Goal: Information Seeking & Learning: Learn about a topic

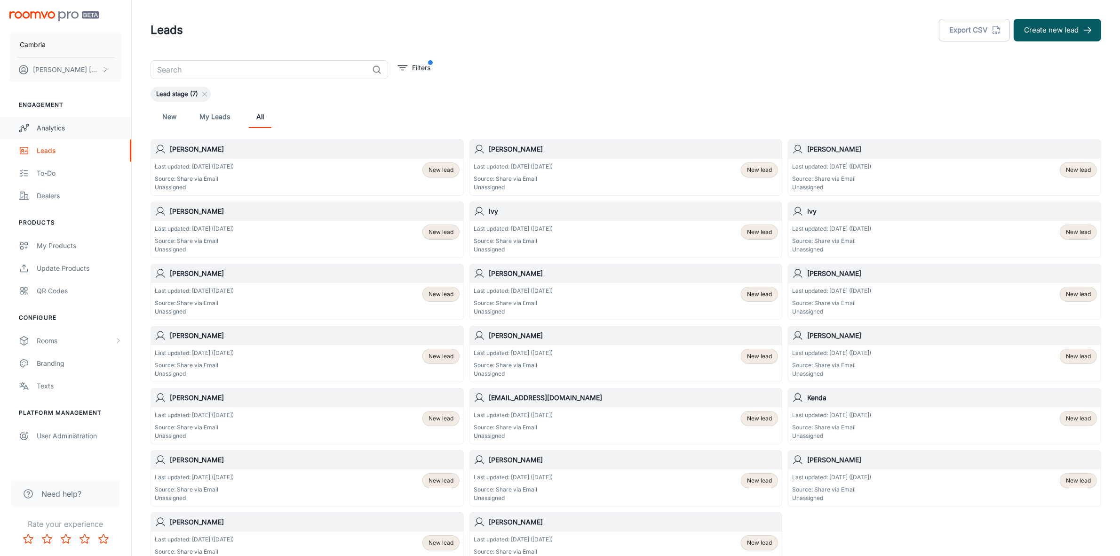
click at [51, 131] on div "Analytics" at bounding box center [79, 128] width 85 height 10
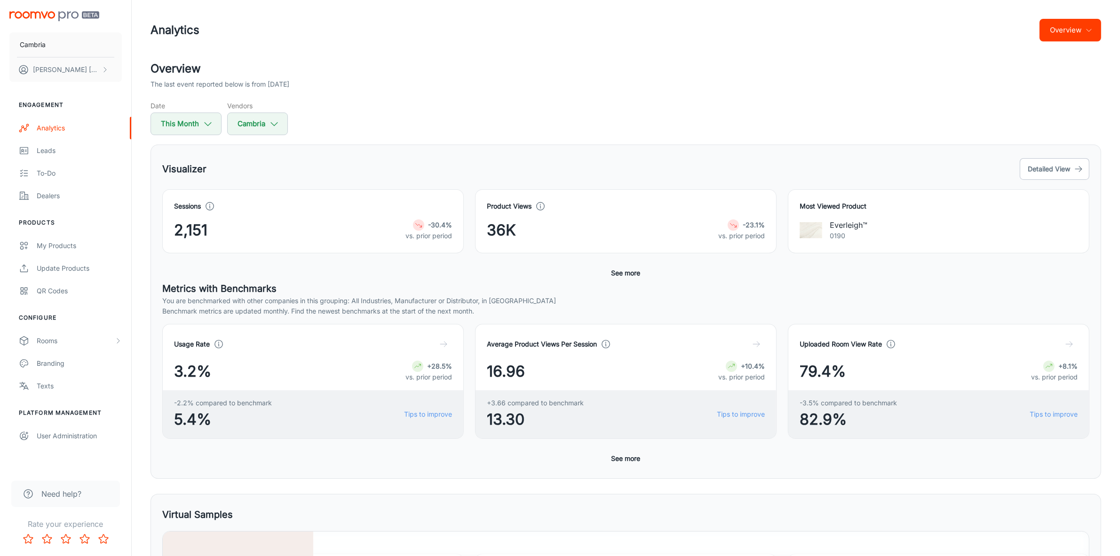
click at [1090, 24] on button "Overview" at bounding box center [1071, 30] width 62 height 23
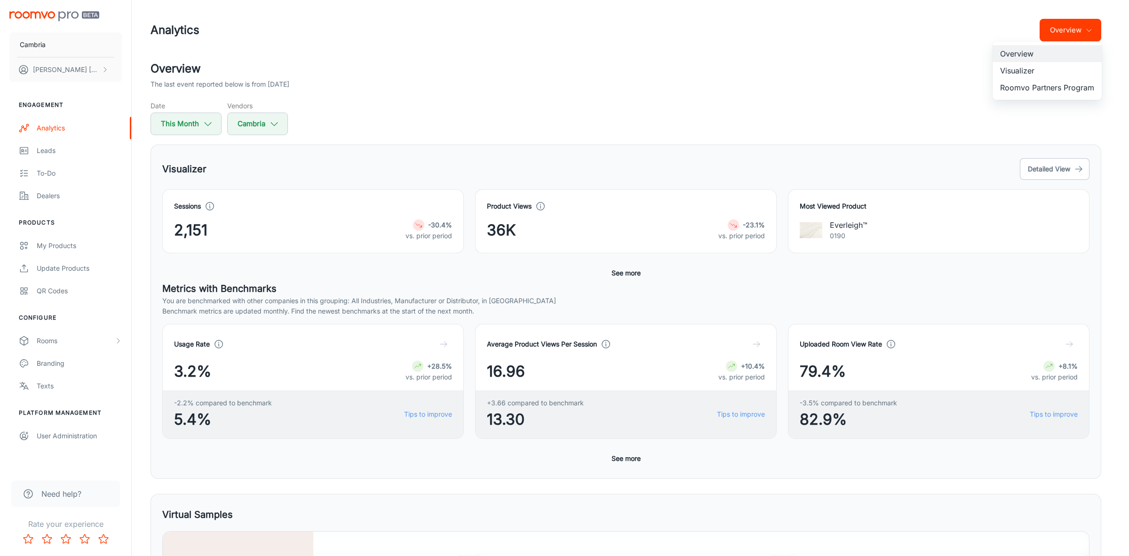
click at [1023, 90] on li "Roomvo Partners Program" at bounding box center [1047, 87] width 109 height 17
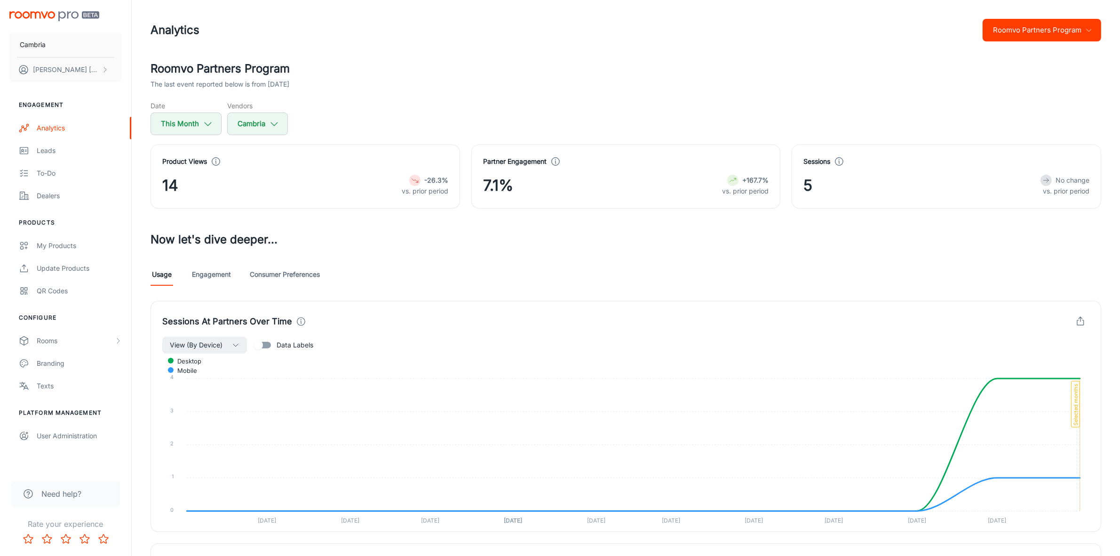
click at [1090, 30] on icon "button" at bounding box center [1089, 30] width 8 height 8
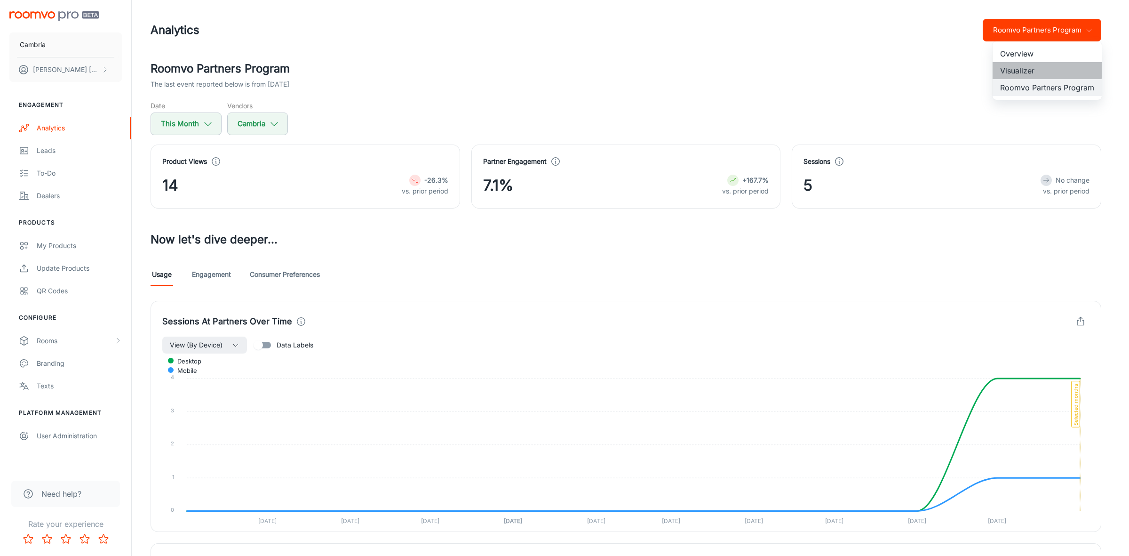
click at [1017, 69] on li "Visualizer" at bounding box center [1047, 70] width 109 height 17
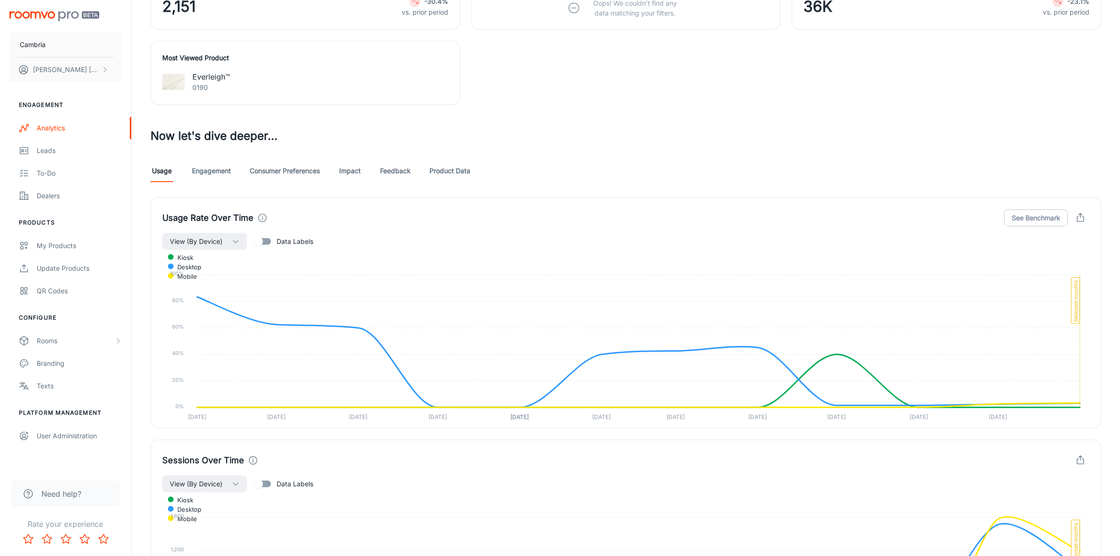
scroll to position [529, 0]
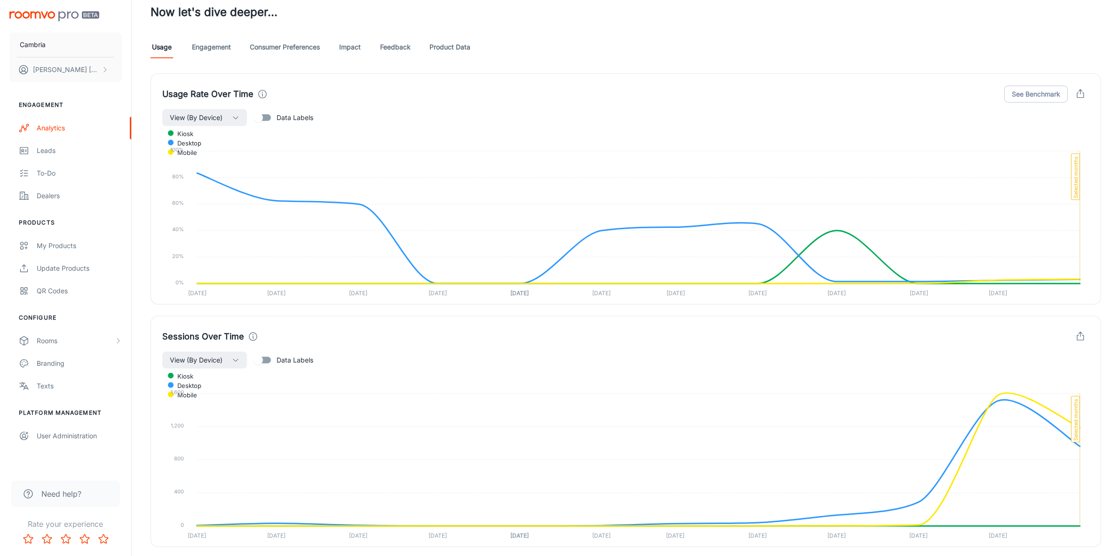
click at [219, 47] on link "Engagement" at bounding box center [211, 47] width 39 height 23
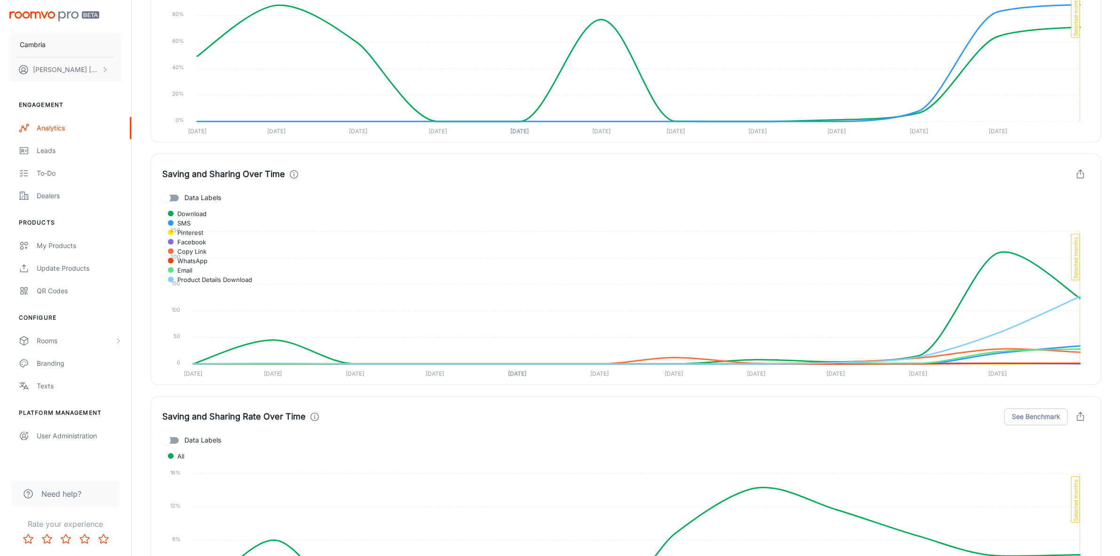
scroll to position [1764, 0]
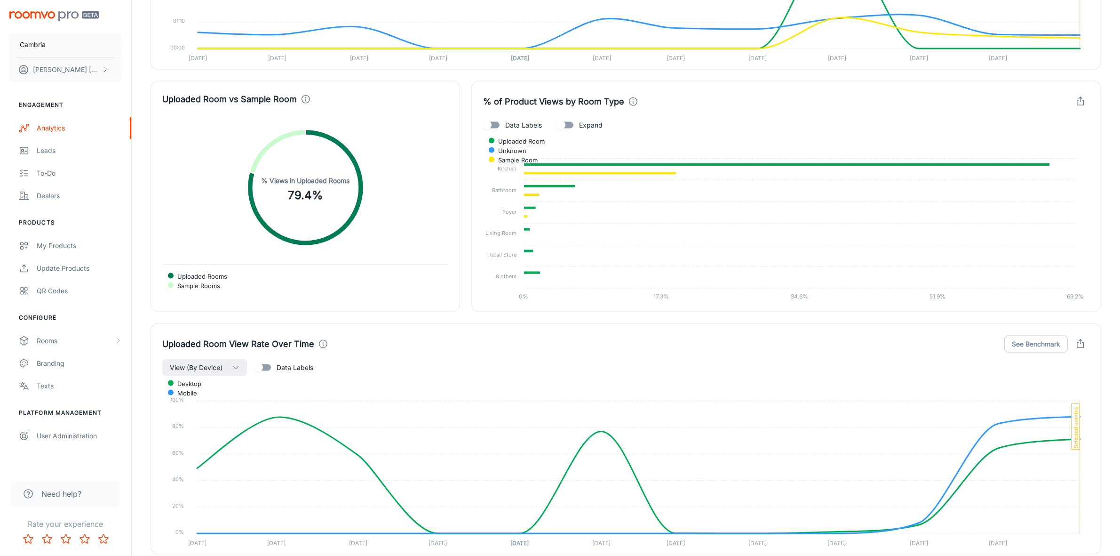
click at [1077, 104] on icon "button" at bounding box center [1080, 102] width 7 height 5
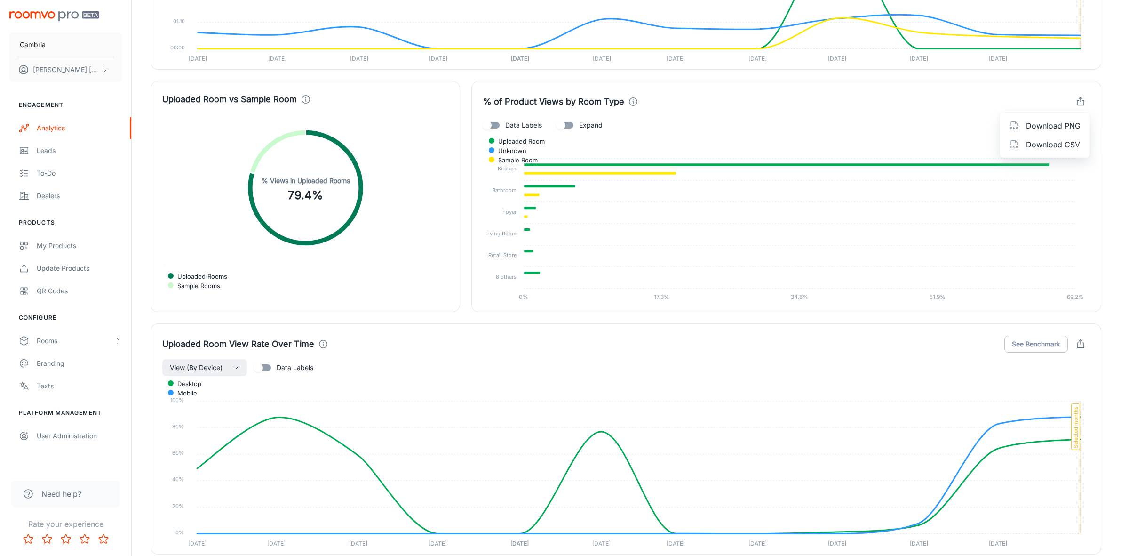
click at [1052, 142] on span "Download CSV" at bounding box center [1053, 144] width 55 height 11
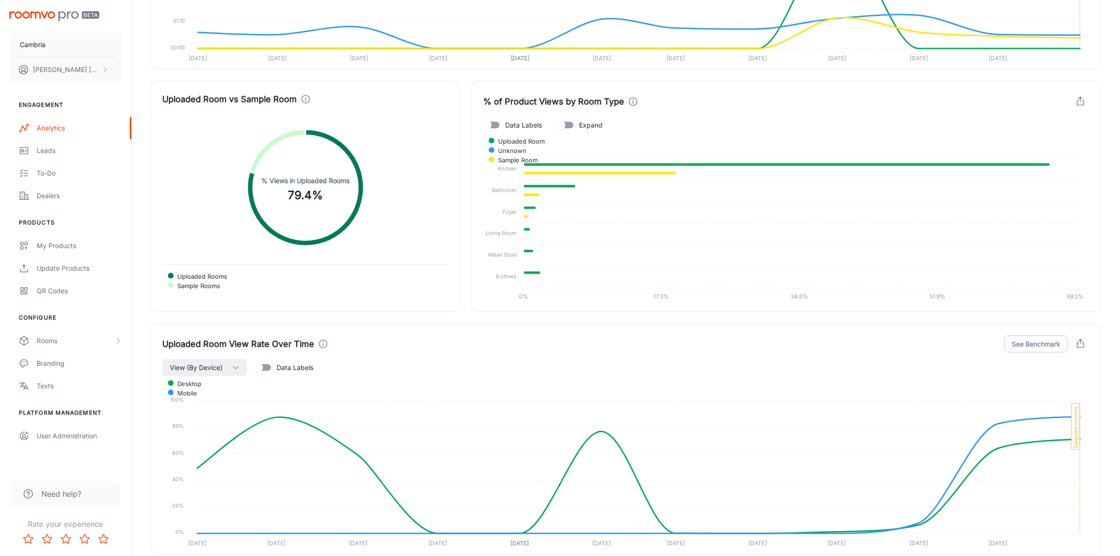
drag, startPoint x: 565, startPoint y: 0, endPoint x: 443, endPoint y: 406, distance: 422.9
click at [443, 406] on foreignobject "desktop mobile" at bounding box center [625, 462] width 927 height 172
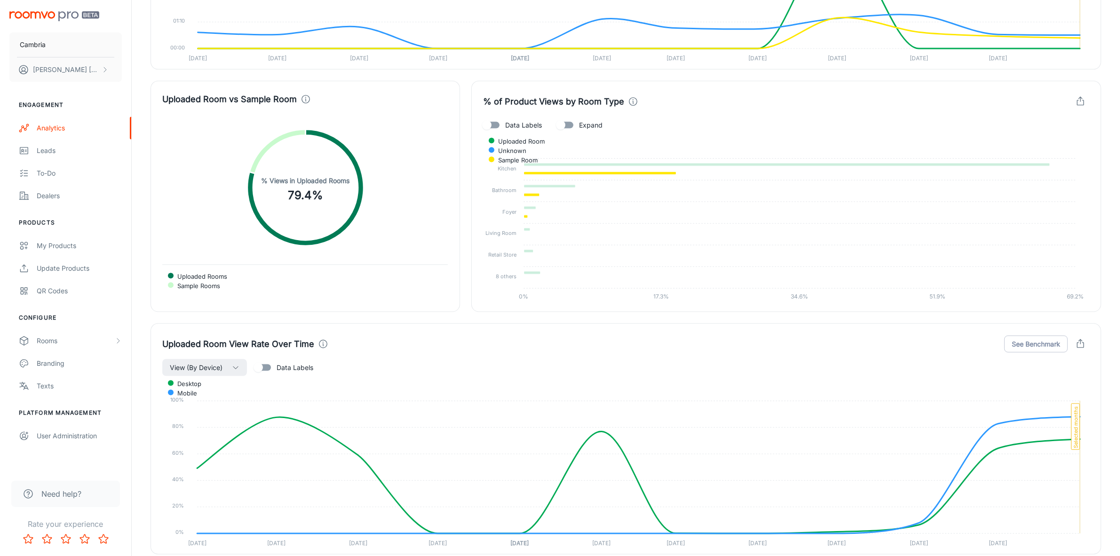
click at [538, 156] on span "Sample Room" at bounding box center [514, 160] width 47 height 8
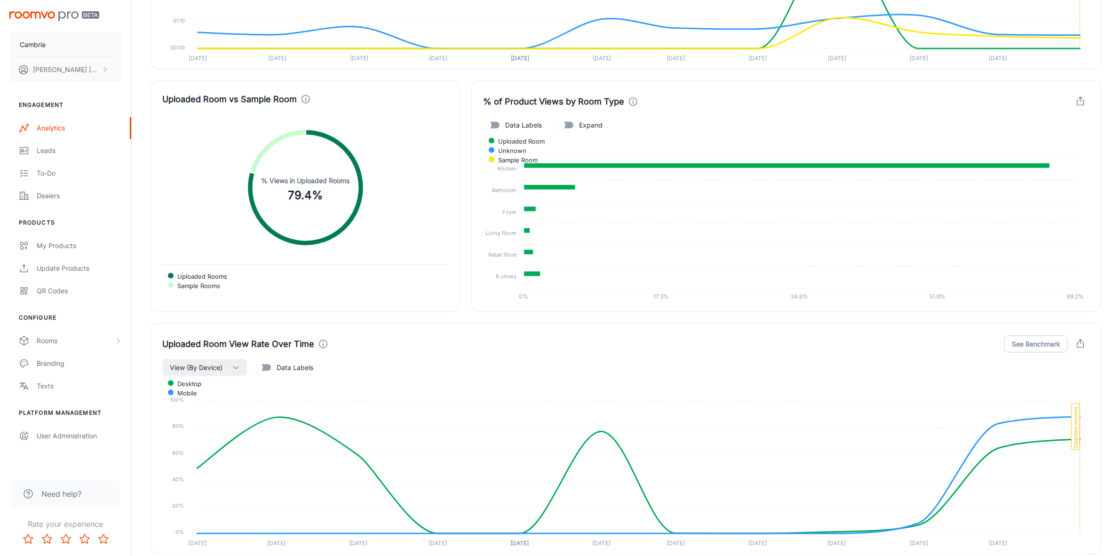
click at [545, 142] on span "Uploaded Room" at bounding box center [518, 141] width 54 height 8
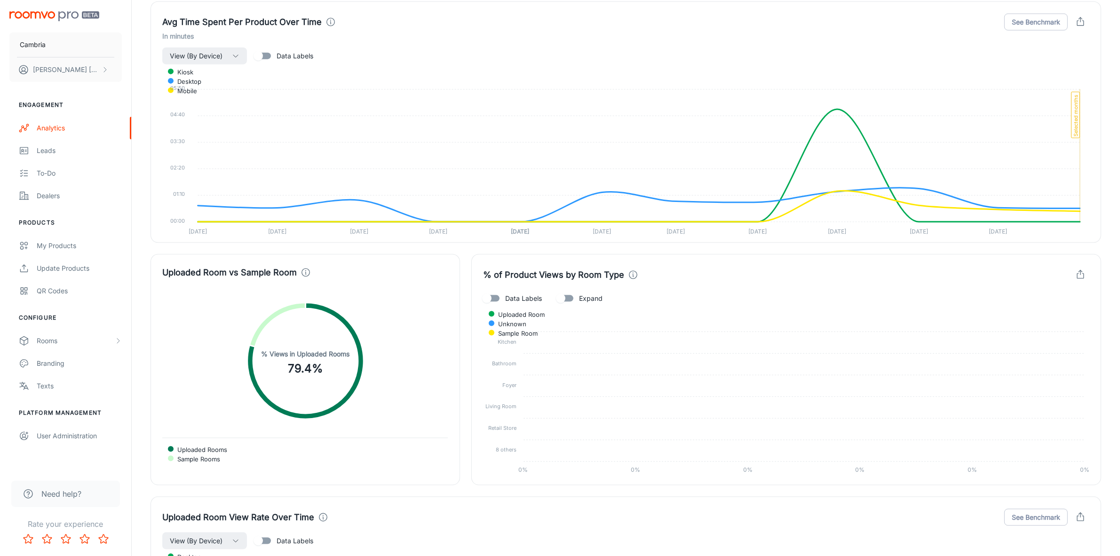
scroll to position [1588, 0]
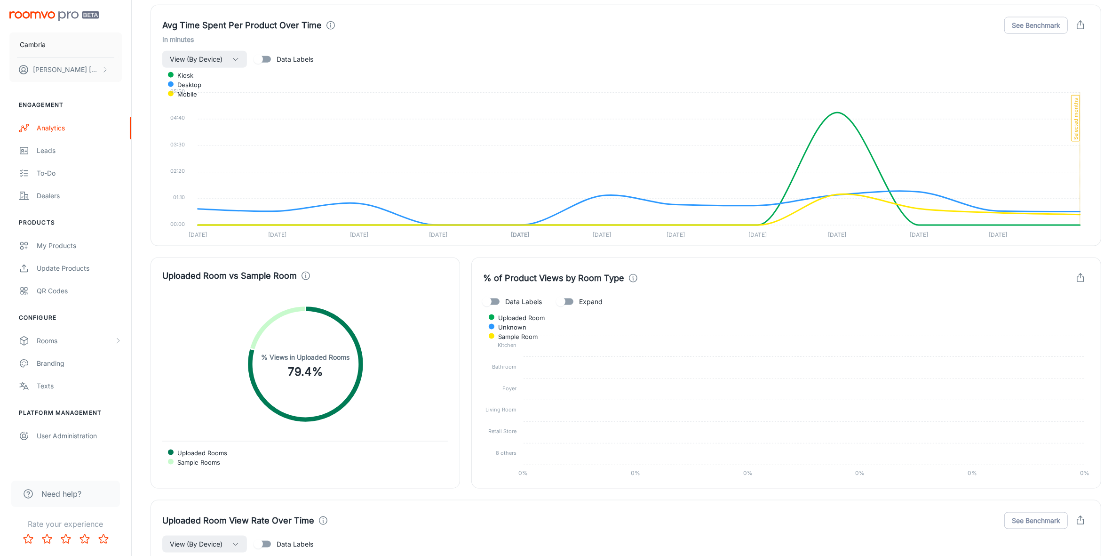
click at [572, 301] on input "Expand" at bounding box center [561, 302] width 54 height 18
checkbox input "true"
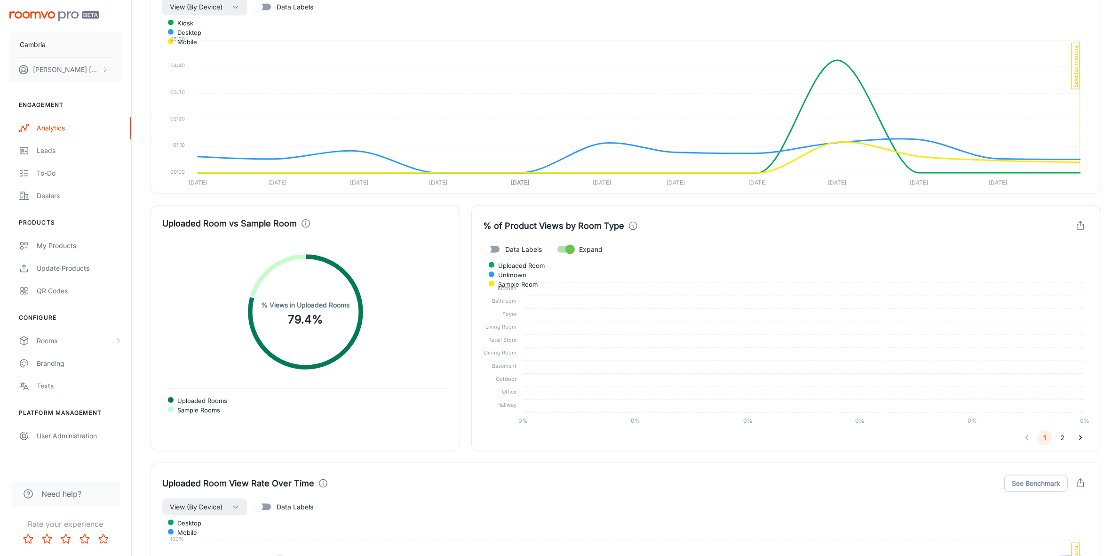
scroll to position [1705, 0]
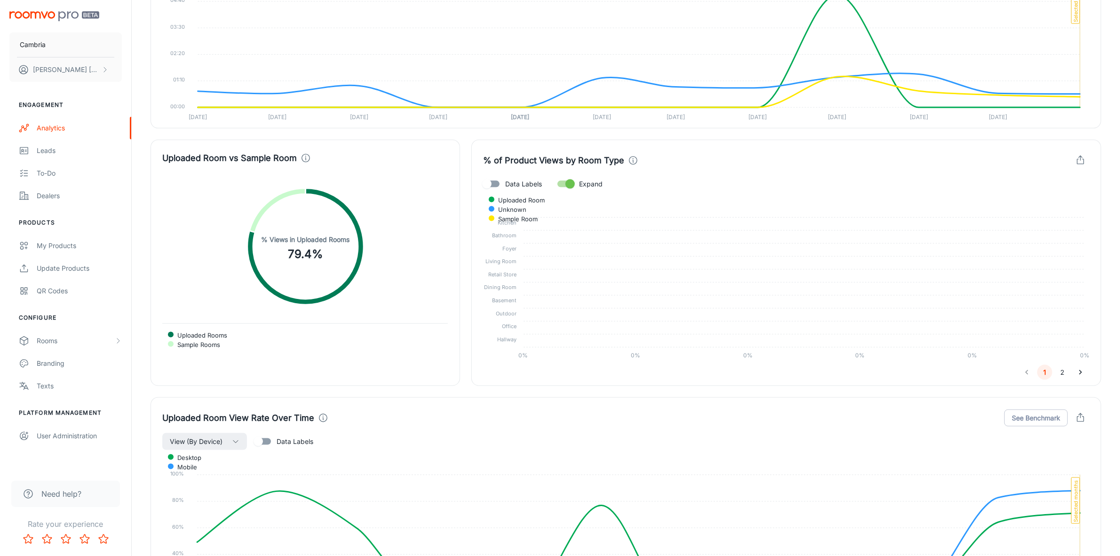
click at [1079, 371] on icon "Go to next page" at bounding box center [1080, 371] width 9 height 9
click at [1033, 374] on button "Go to previous page" at bounding box center [1026, 372] width 15 height 15
click at [1045, 197] on div "Uploaded Room Unknown Sample Room" at bounding box center [786, 209] width 606 height 29
click at [526, 205] on span "Unknown" at bounding box center [508, 209] width 35 height 8
click at [538, 215] on span "Sample Room" at bounding box center [514, 219] width 47 height 8
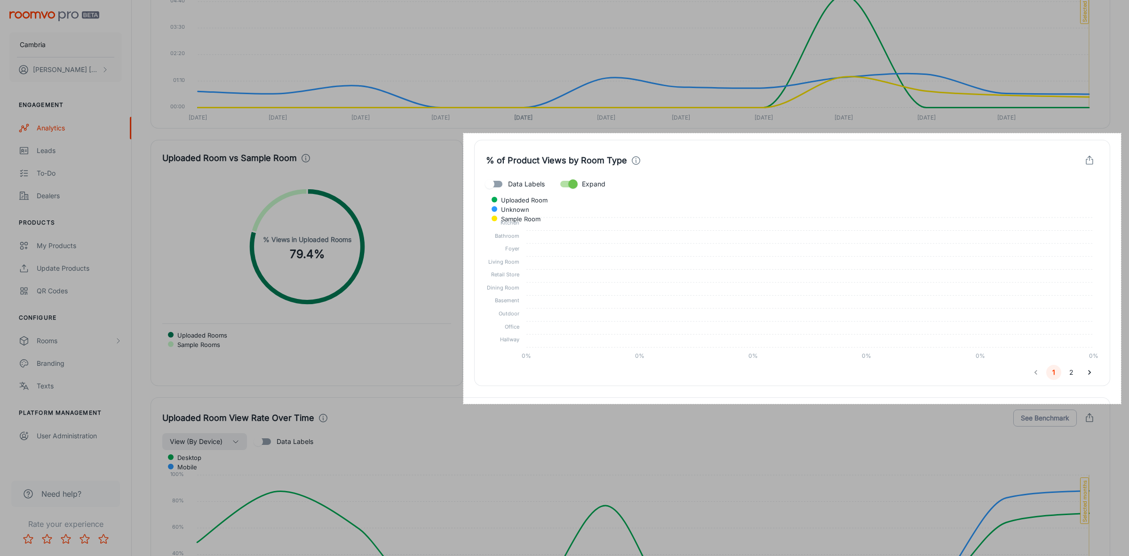
drag, startPoint x: 463, startPoint y: 133, endPoint x: 1122, endPoint y: 404, distance: 712.0
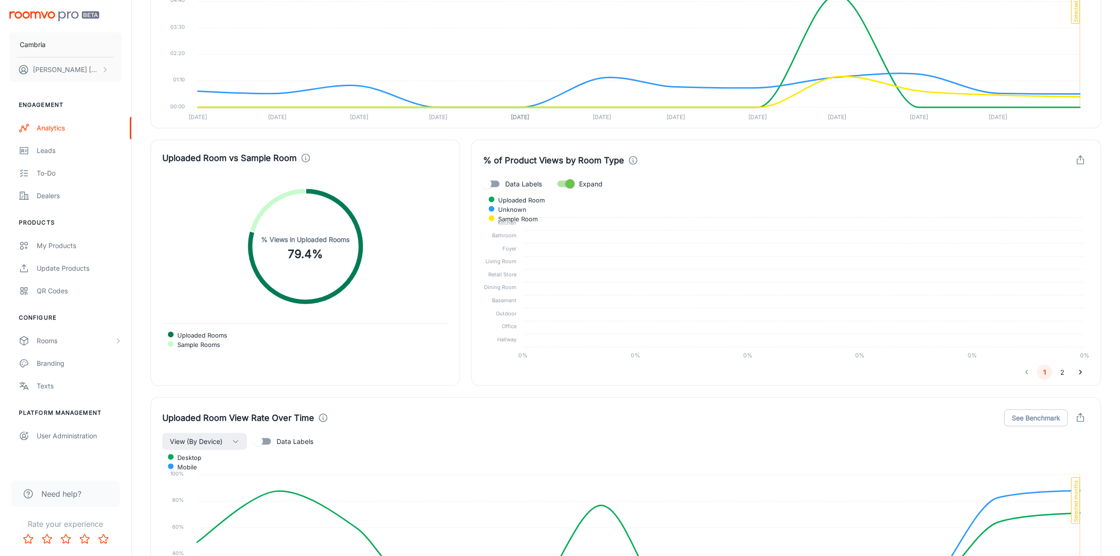
click at [526, 205] on span "Unknown" at bounding box center [508, 209] width 35 height 8
click at [538, 215] on span "Sample Room" at bounding box center [514, 219] width 47 height 8
click at [545, 200] on span "Uploaded Room" at bounding box center [518, 200] width 54 height 8
click at [538, 215] on span "Sample Room" at bounding box center [514, 219] width 47 height 8
click at [545, 200] on span "Uploaded Room" at bounding box center [518, 200] width 54 height 8
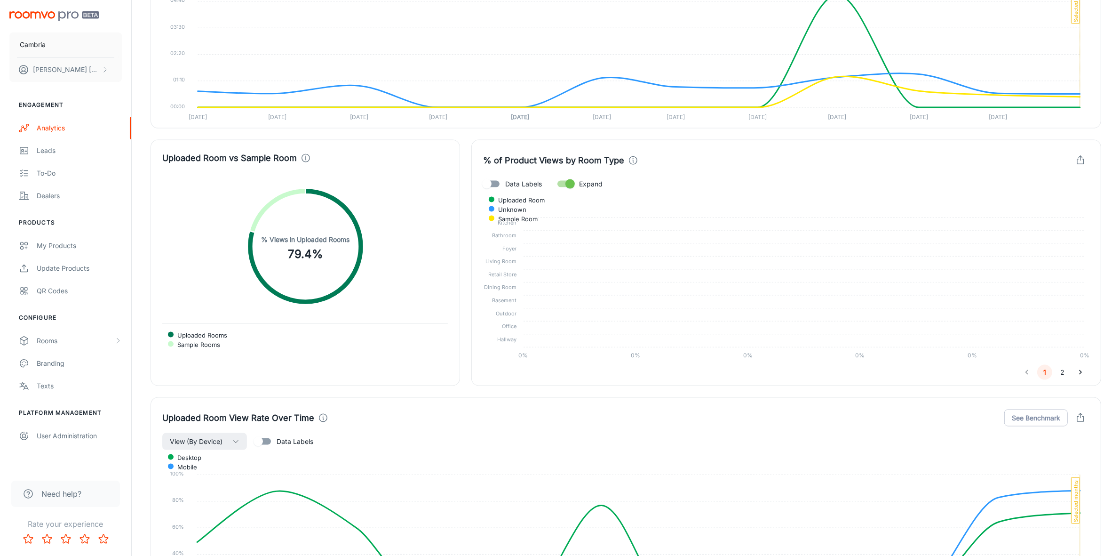
click at [513, 183] on span "Data Labels" at bounding box center [523, 184] width 37 height 10
click at [513, 183] on input "Data Labels" at bounding box center [487, 184] width 54 height 18
checkbox input "true"
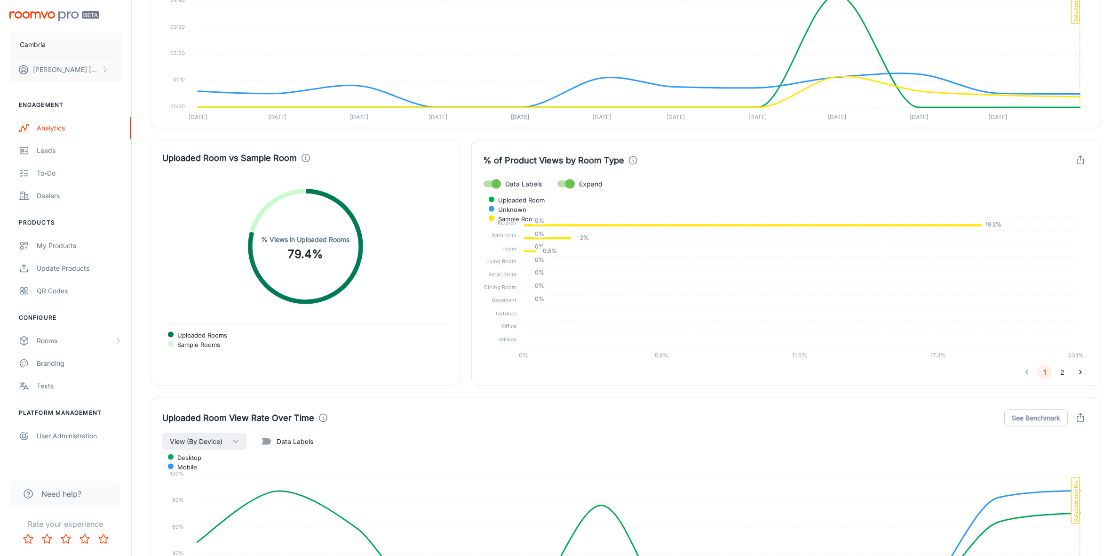
click at [987, 205] on div "Unknown" at bounding box center [786, 209] width 595 height 8
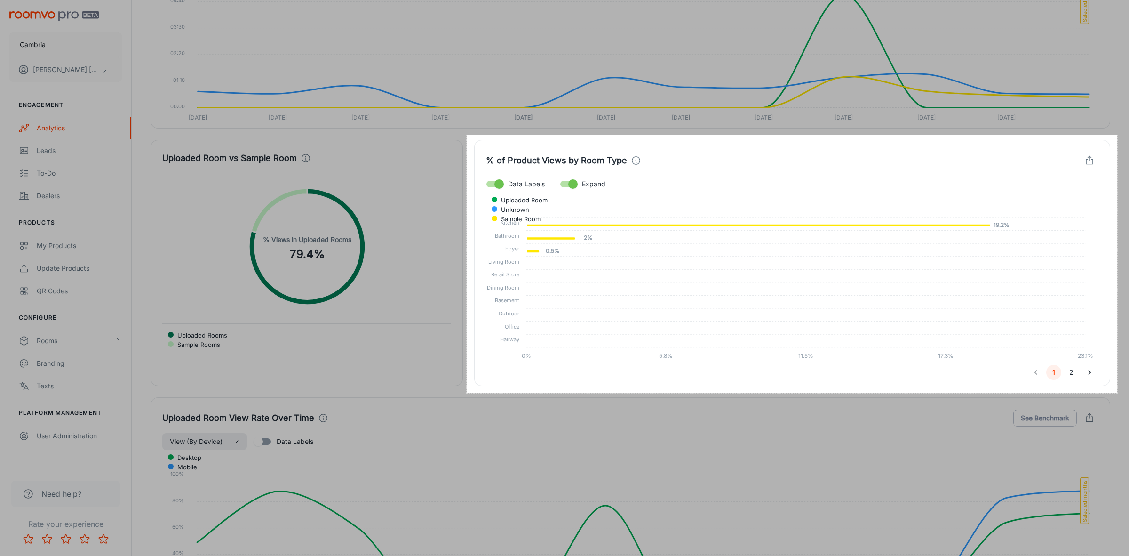
drag, startPoint x: 467, startPoint y: 135, endPoint x: 1117, endPoint y: 393, distance: 699.9
click at [452, 346] on link "Copy" at bounding box center [446, 350] width 24 height 10
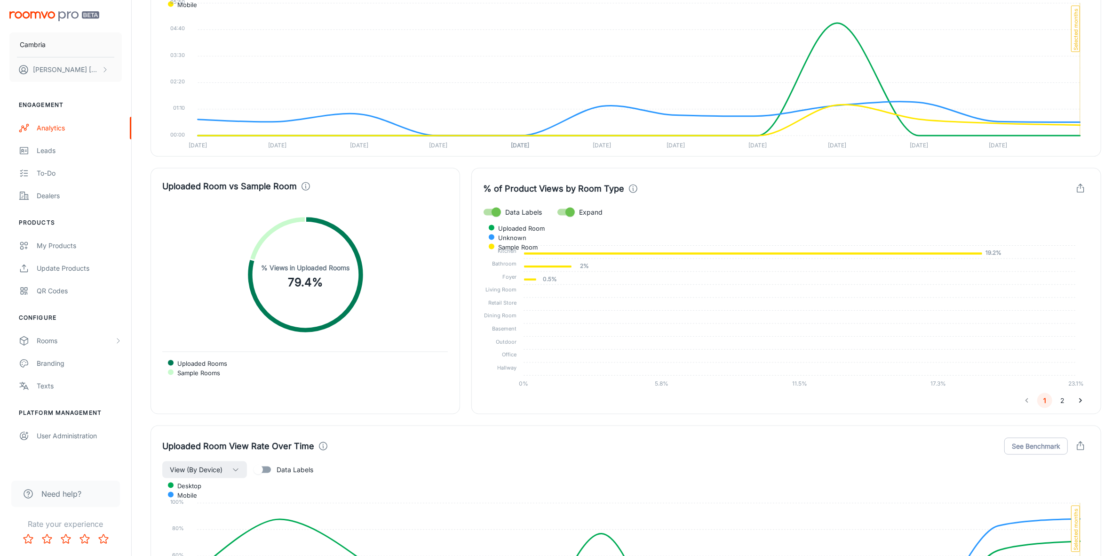
scroll to position [1678, 0]
